Goal: Check status: Check status

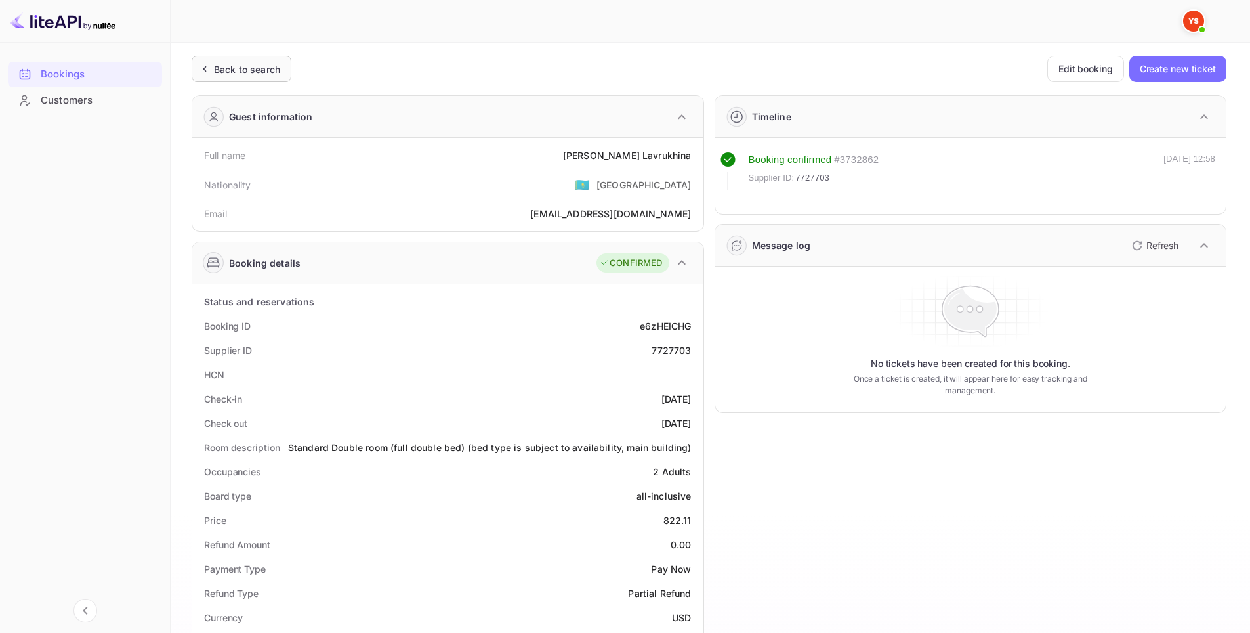
click at [258, 63] on div "Back to search" at bounding box center [247, 69] width 66 height 14
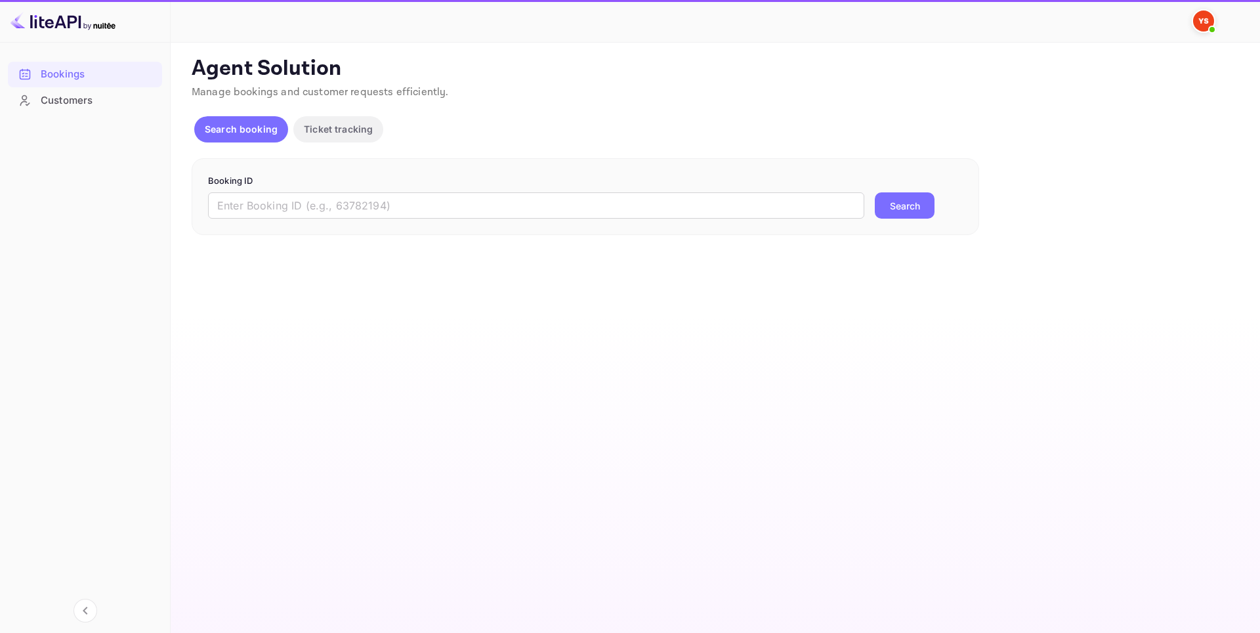
click at [405, 190] on form "Booking ID ​ Search" at bounding box center [585, 197] width 755 height 45
click at [402, 204] on input "text" at bounding box center [536, 205] width 656 height 26
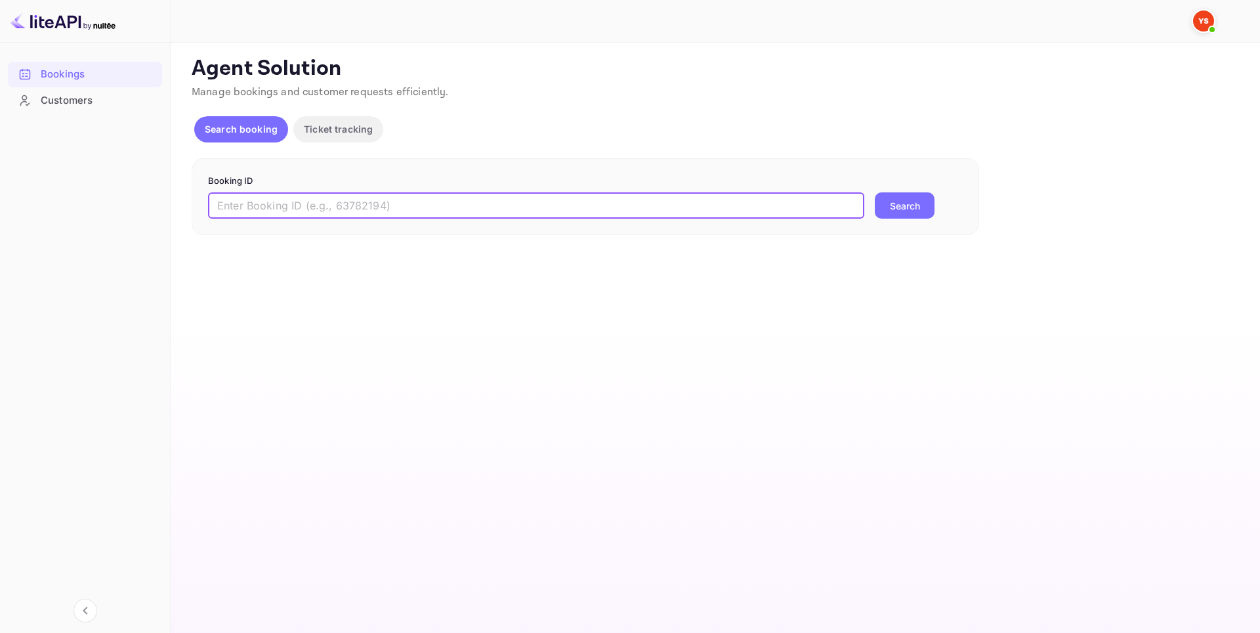
paste input "9665172"
type input "9665172"
click at [891, 201] on button "Search" at bounding box center [905, 205] width 60 height 26
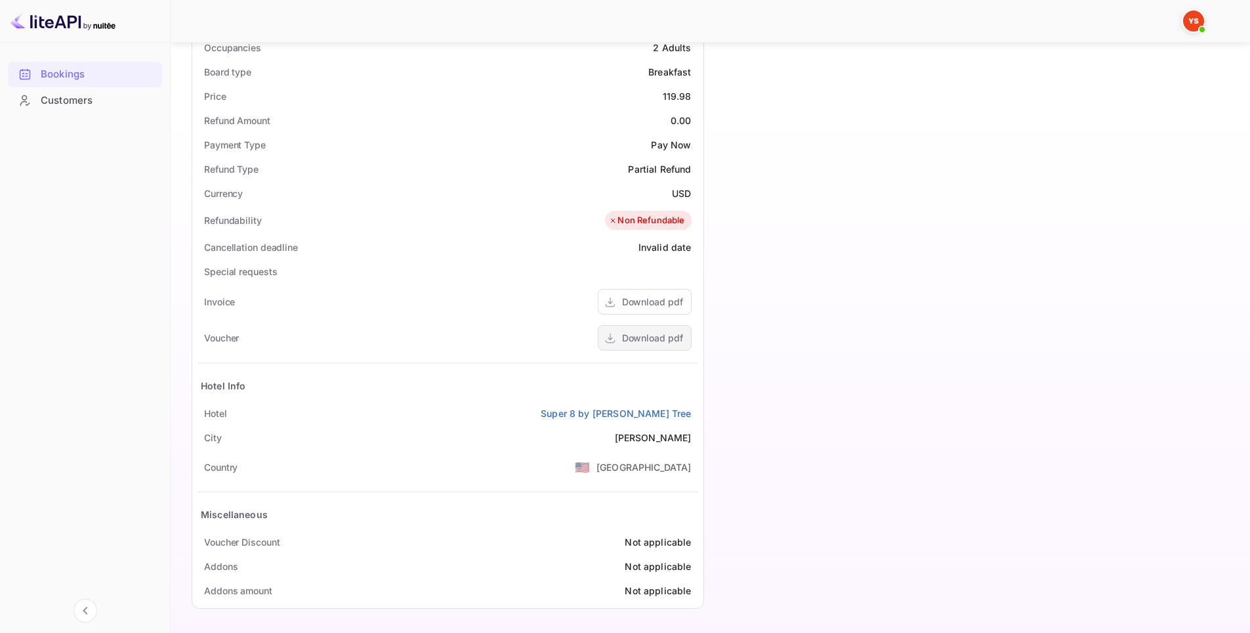
scroll to position [425, 0]
click at [659, 331] on div "Download pdf" at bounding box center [652, 337] width 61 height 14
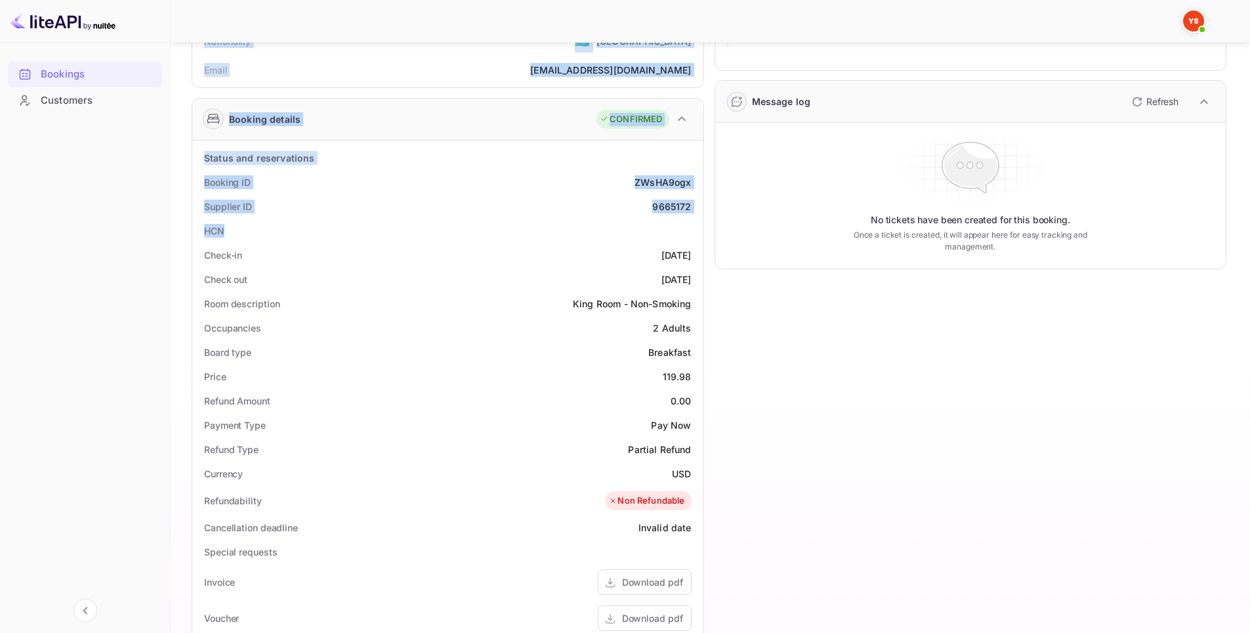
scroll to position [394, 0]
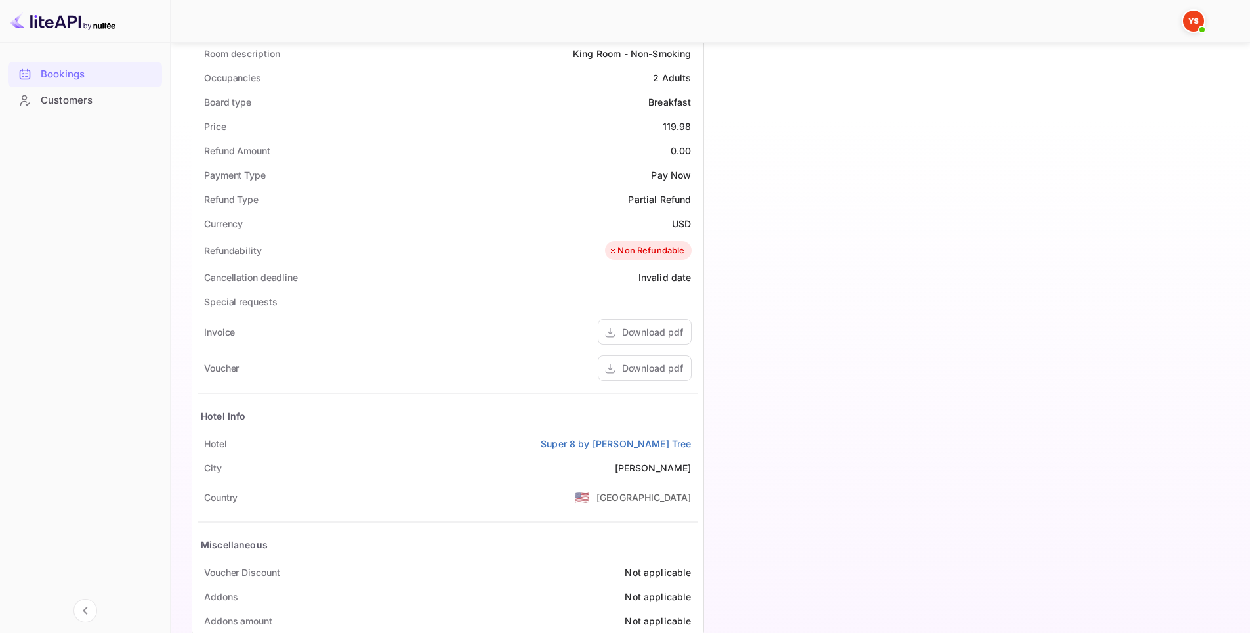
drag, startPoint x: 189, startPoint y: 152, endPoint x: 696, endPoint y: 443, distance: 584.1
click at [696, 443] on div "Ticket Affiliate URL [URL][DOMAIN_NAME] Business partner name Nuitee Travel Cus…" at bounding box center [710, 155] width 1048 height 986
copy div "Full name [PERSON_NAME] Nationality 🇰🇿 [DEMOGRAPHIC_DATA] Email [EMAIL_ADDRESS]…"
